Goal: Check status: Check status

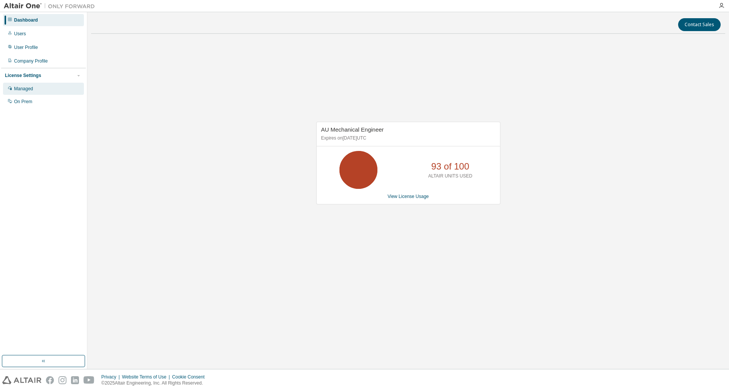
click at [51, 88] on div "Managed" at bounding box center [43, 89] width 81 height 12
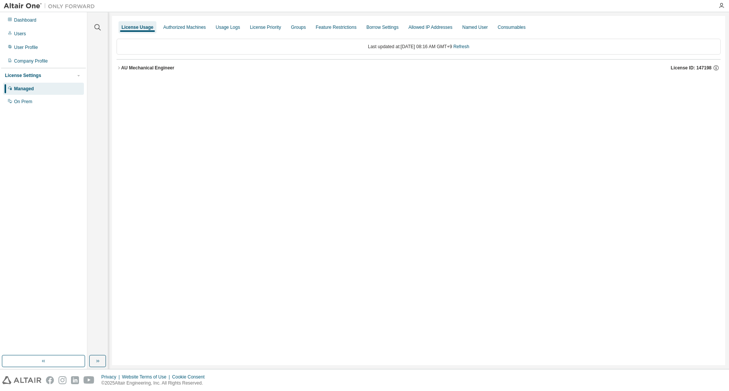
click at [126, 71] on div "AU Mechanical Engineer License ID: 147198" at bounding box center [420, 68] width 599 height 7
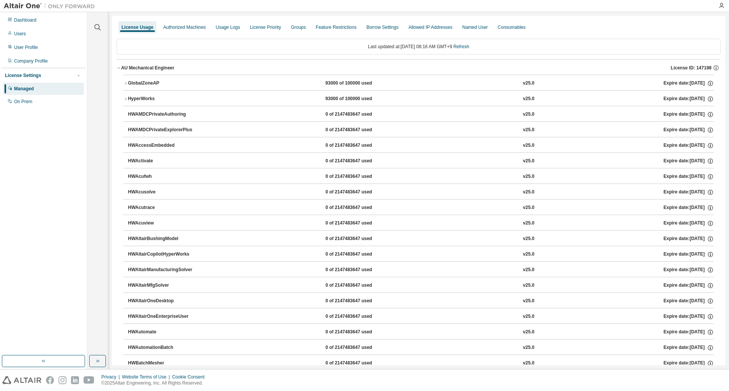
click at [128, 98] on div "HyperWorks" at bounding box center [162, 99] width 68 height 7
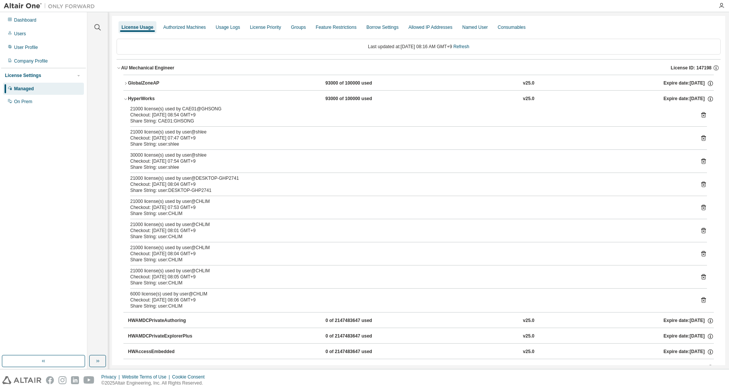
drag, startPoint x: 199, startPoint y: 232, endPoint x: 156, endPoint y: 209, distance: 48.7
click at [156, 209] on div "21000 license(s) used by CAE01@GHSONG Checkout: [DATE] 08:54 GMT+9 Share String…" at bounding box center [418, 209] width 590 height 207
click at [228, 248] on div "21000 license(s) used by user@CHLIM" at bounding box center [409, 248] width 558 height 6
